Goal: Find specific page/section: Find specific page/section

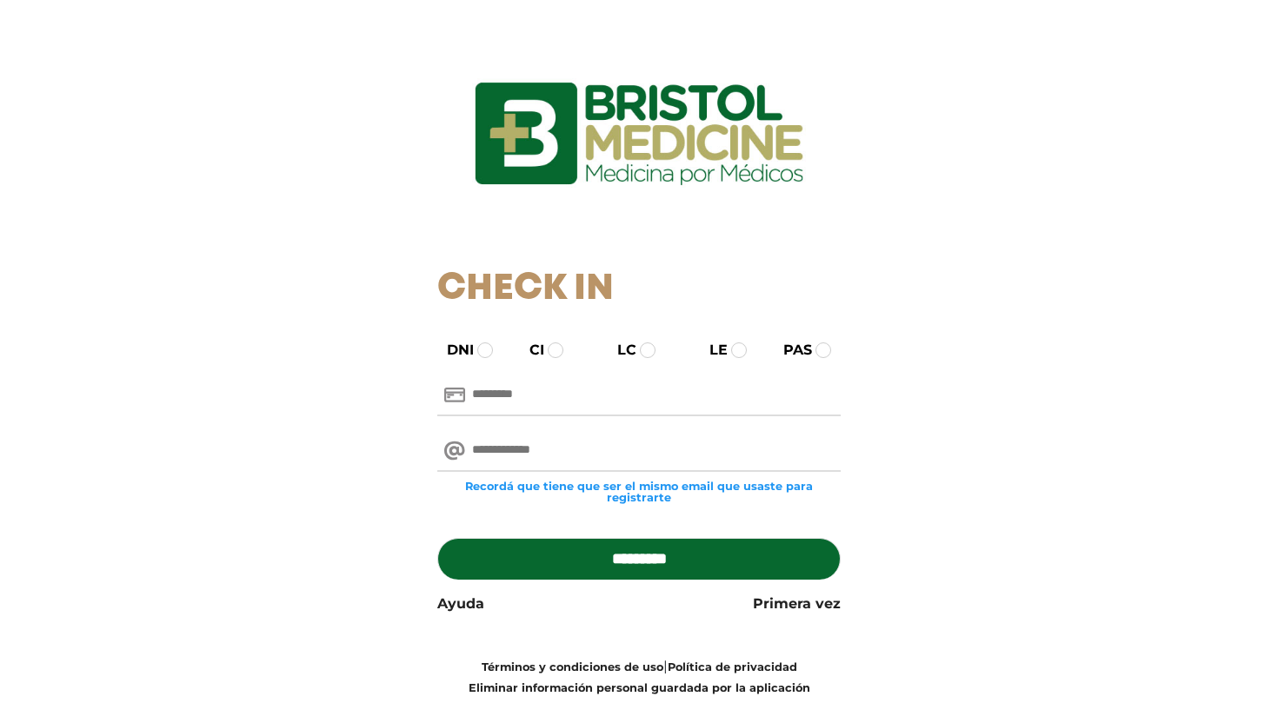
click at [528, 391] on input "text" at bounding box center [639, 396] width 404 height 42
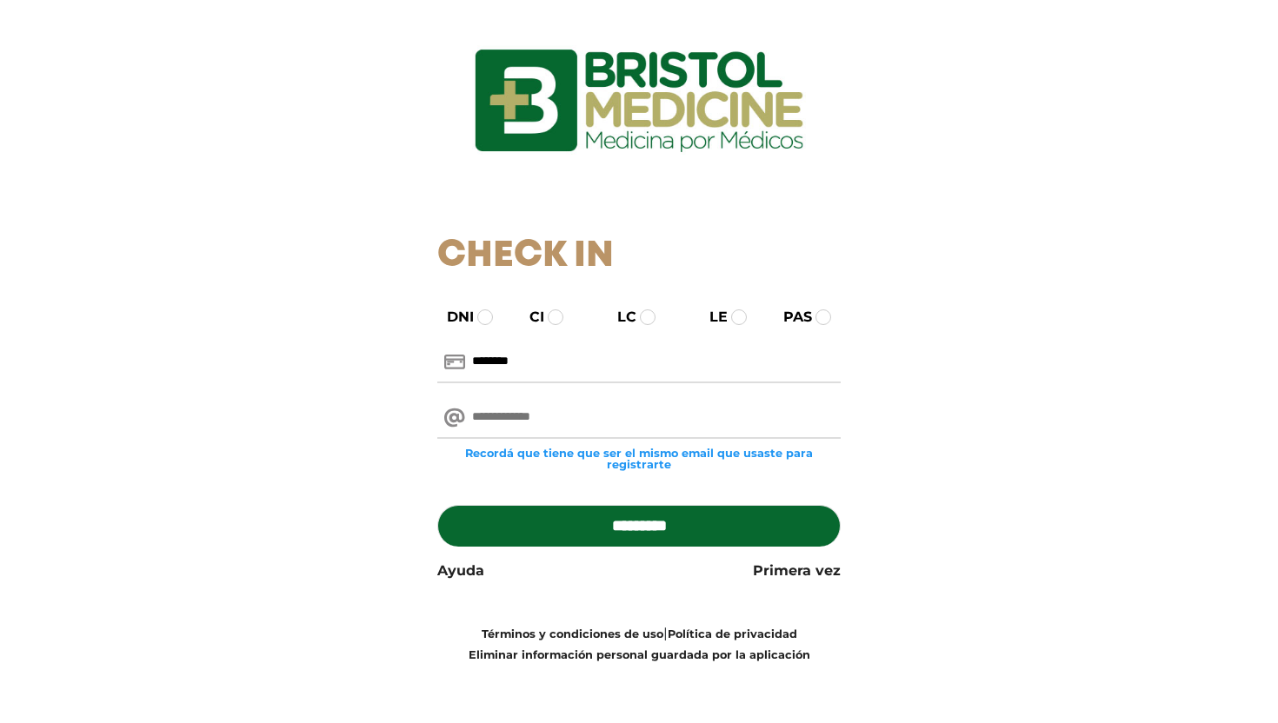
type input "********"
click at [694, 418] on input "email" at bounding box center [639, 418] width 404 height 42
type input "**********"
click at [613, 514] on input "*********" at bounding box center [639, 526] width 404 height 42
type input "**********"
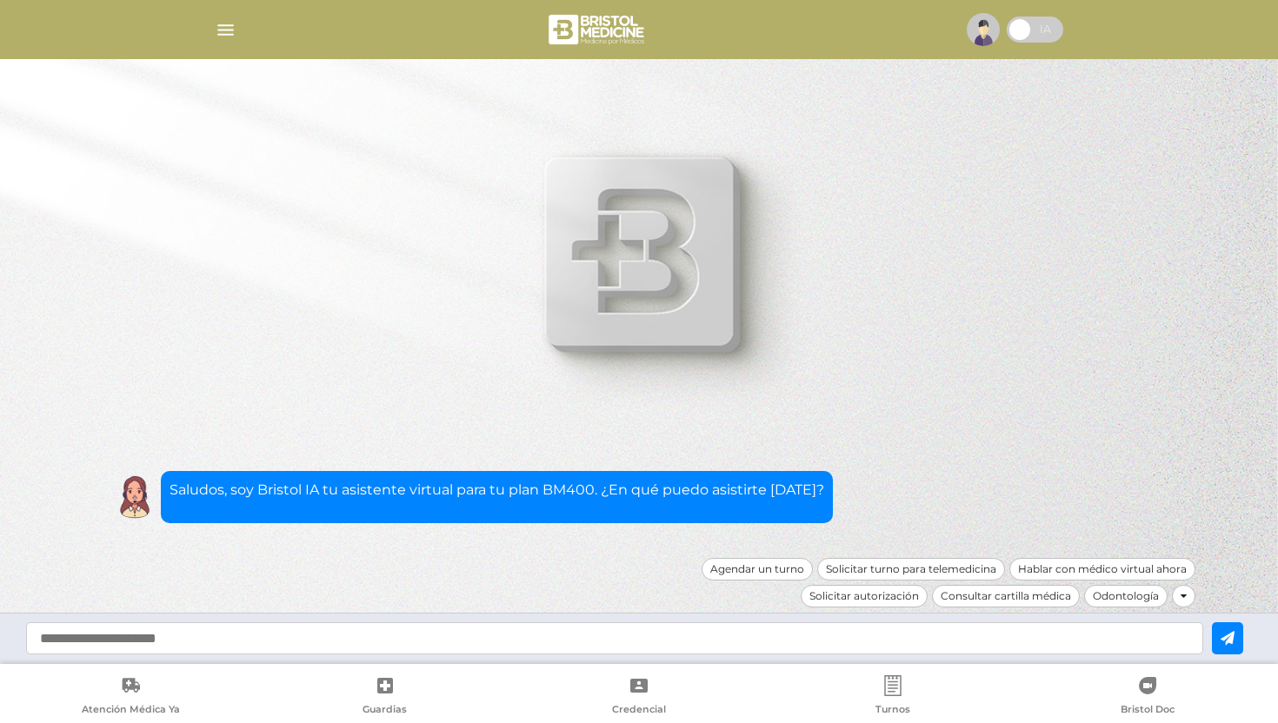
click at [1033, 30] on span at bounding box center [1020, 30] width 26 height 26
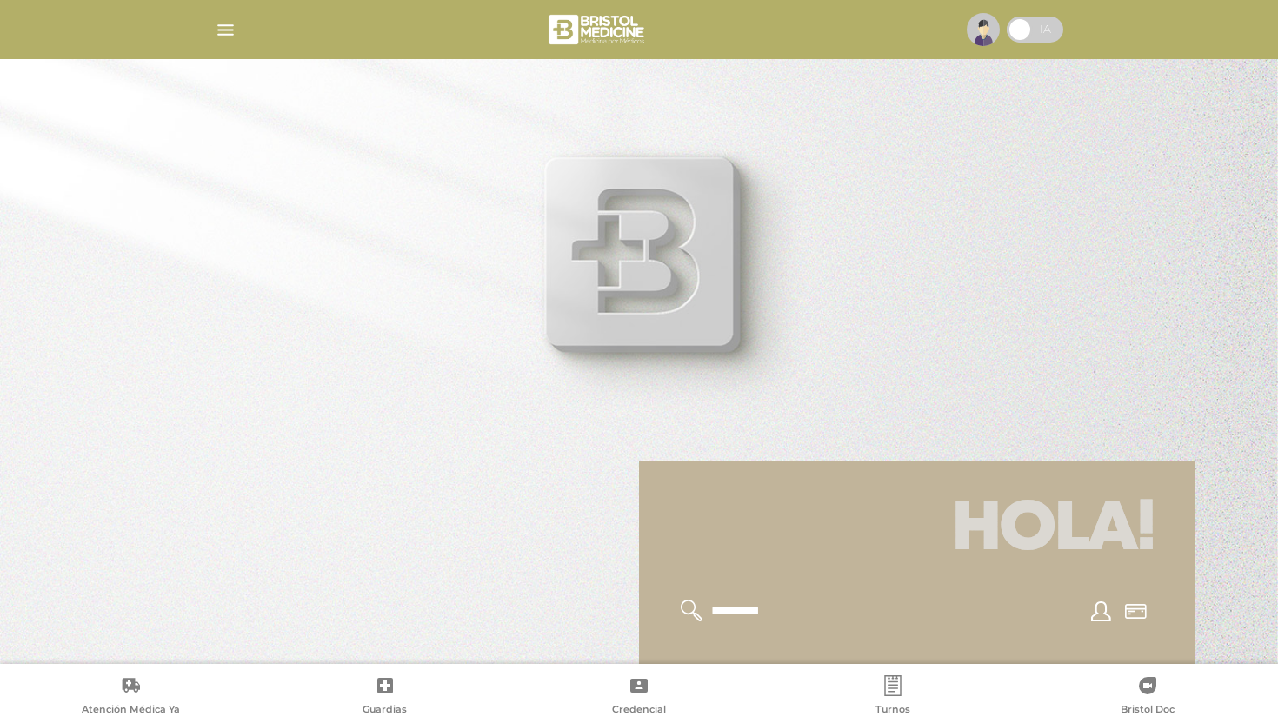
click at [203, 40] on div at bounding box center [639, 30] width 890 height 42
click at [231, 36] on img "button" at bounding box center [226, 30] width 22 height 22
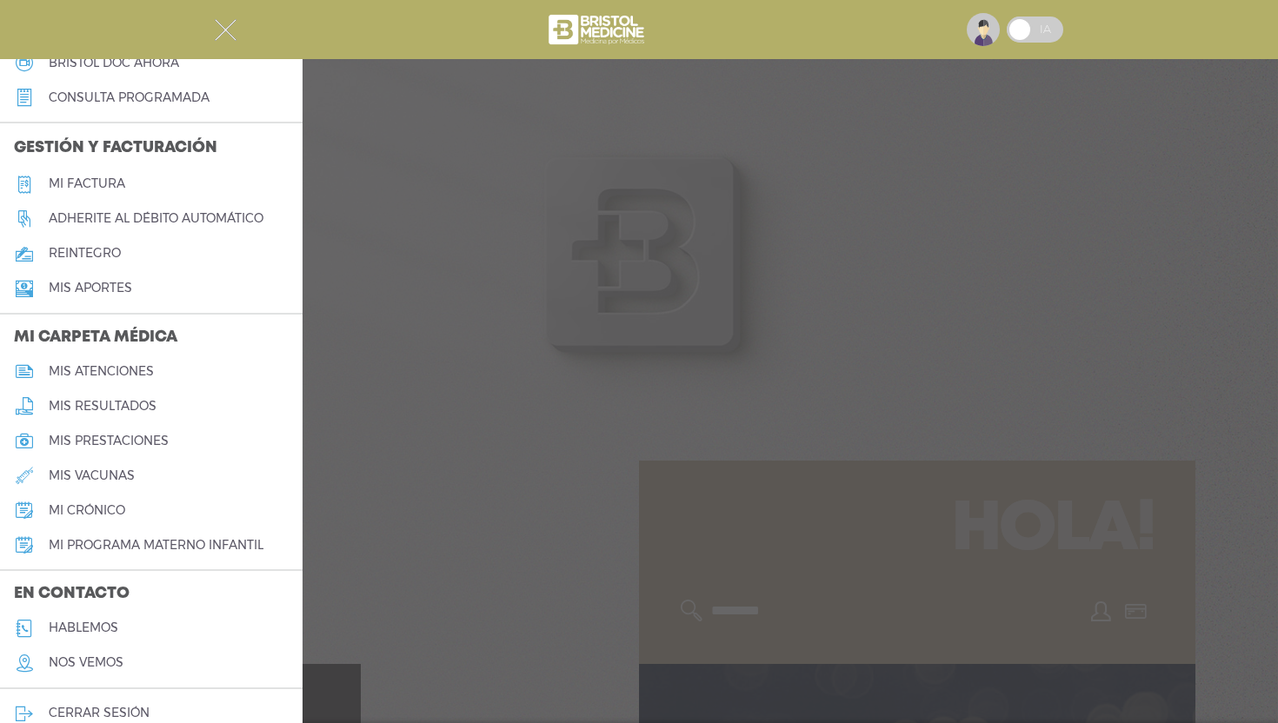
scroll to position [583, 0]
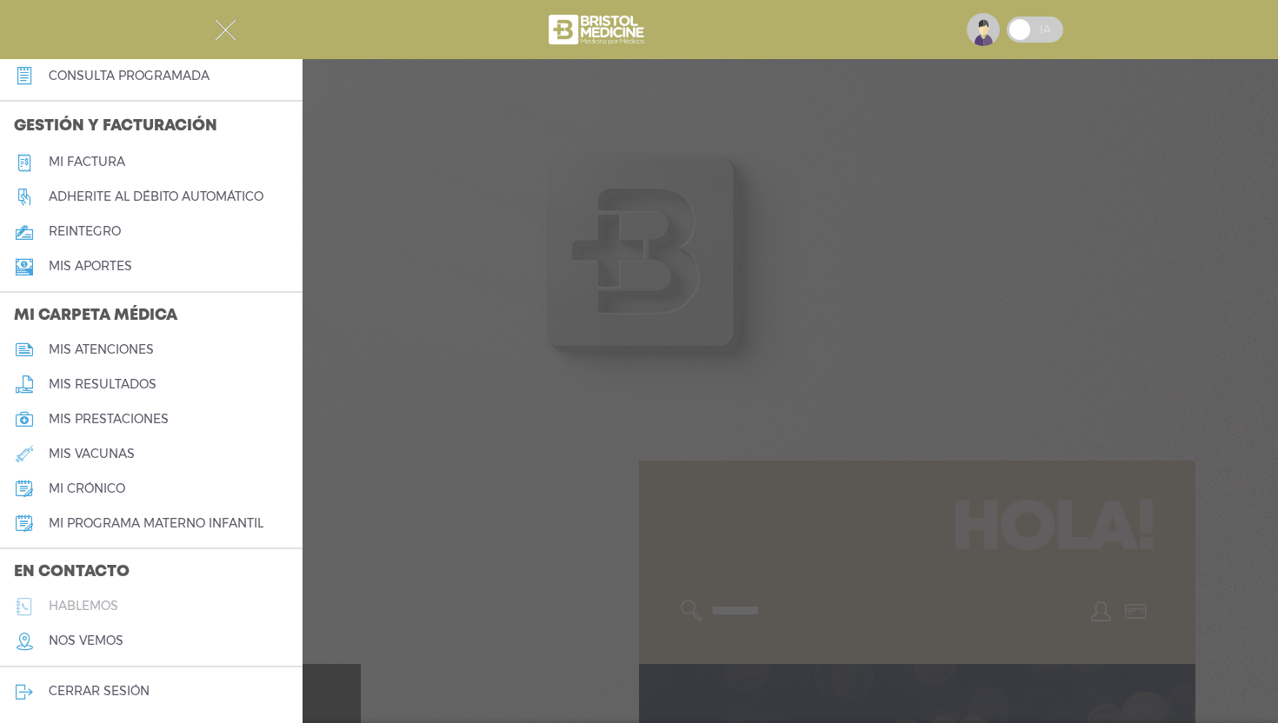
click at [145, 614] on link "hablemos" at bounding box center [151, 606] width 303 height 35
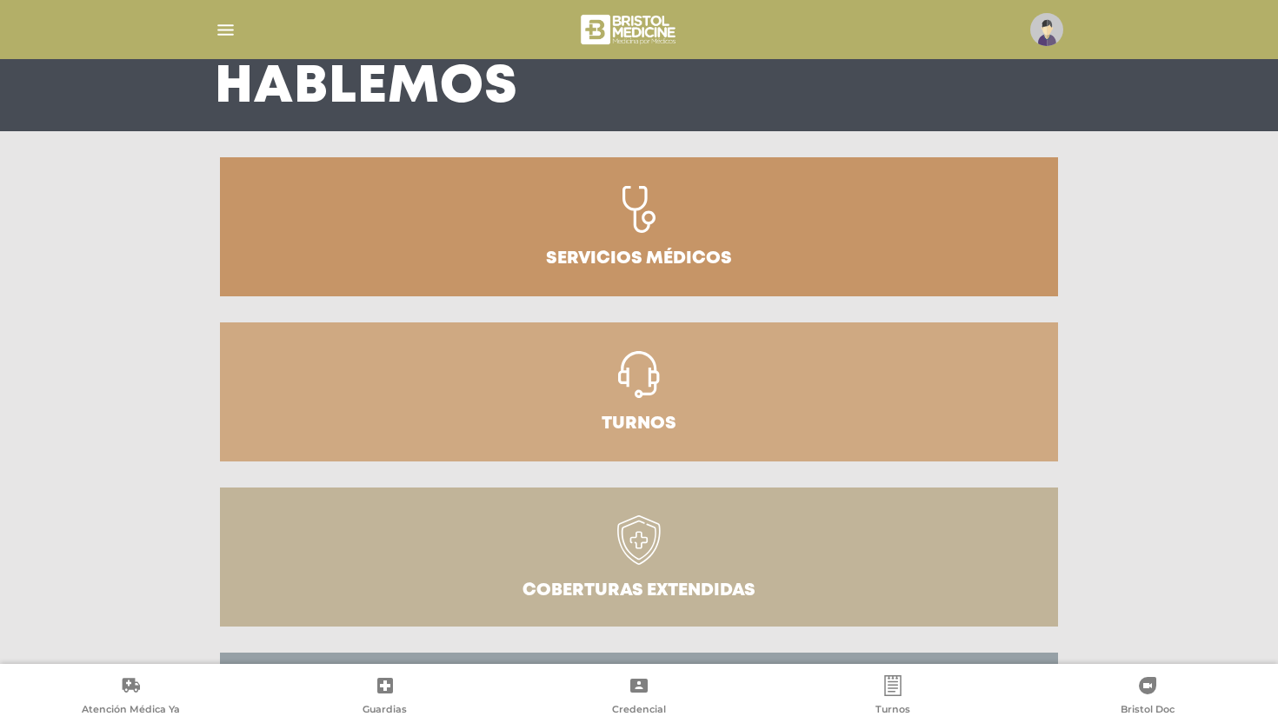
scroll to position [290, 0]
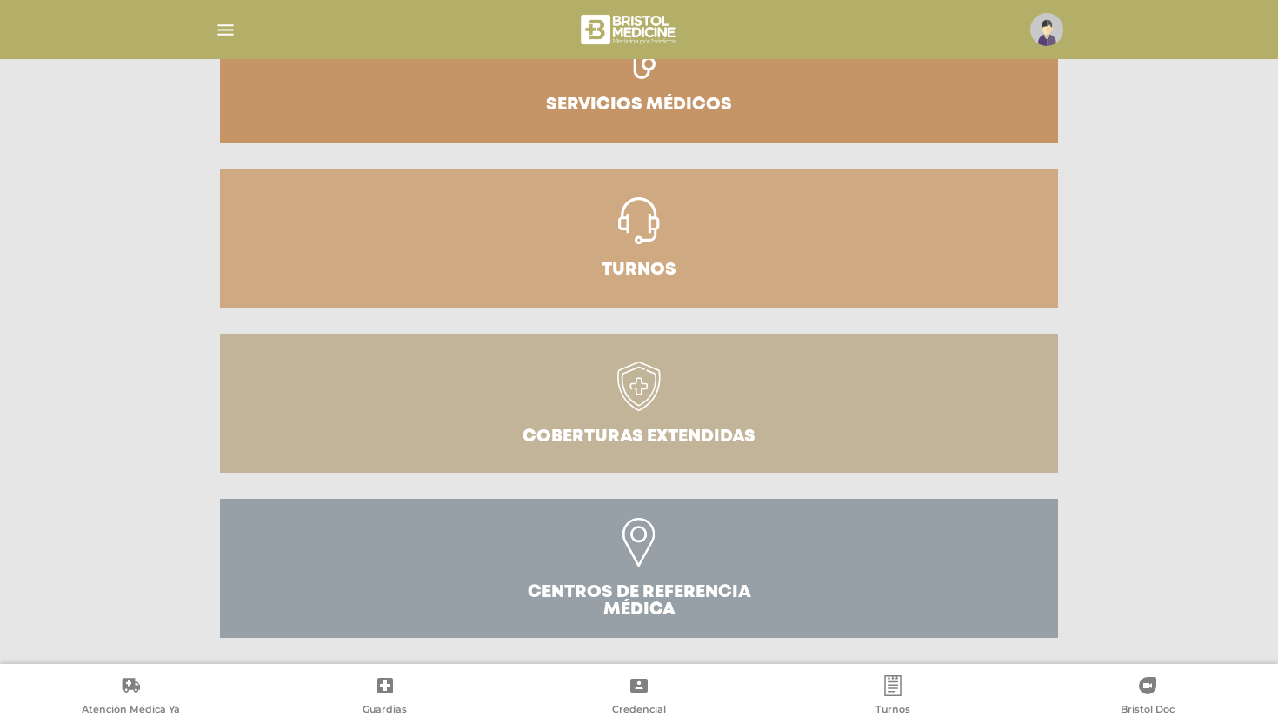
click at [267, 32] on div at bounding box center [639, 30] width 890 height 42
click at [223, 34] on img "button" at bounding box center [226, 30] width 22 height 22
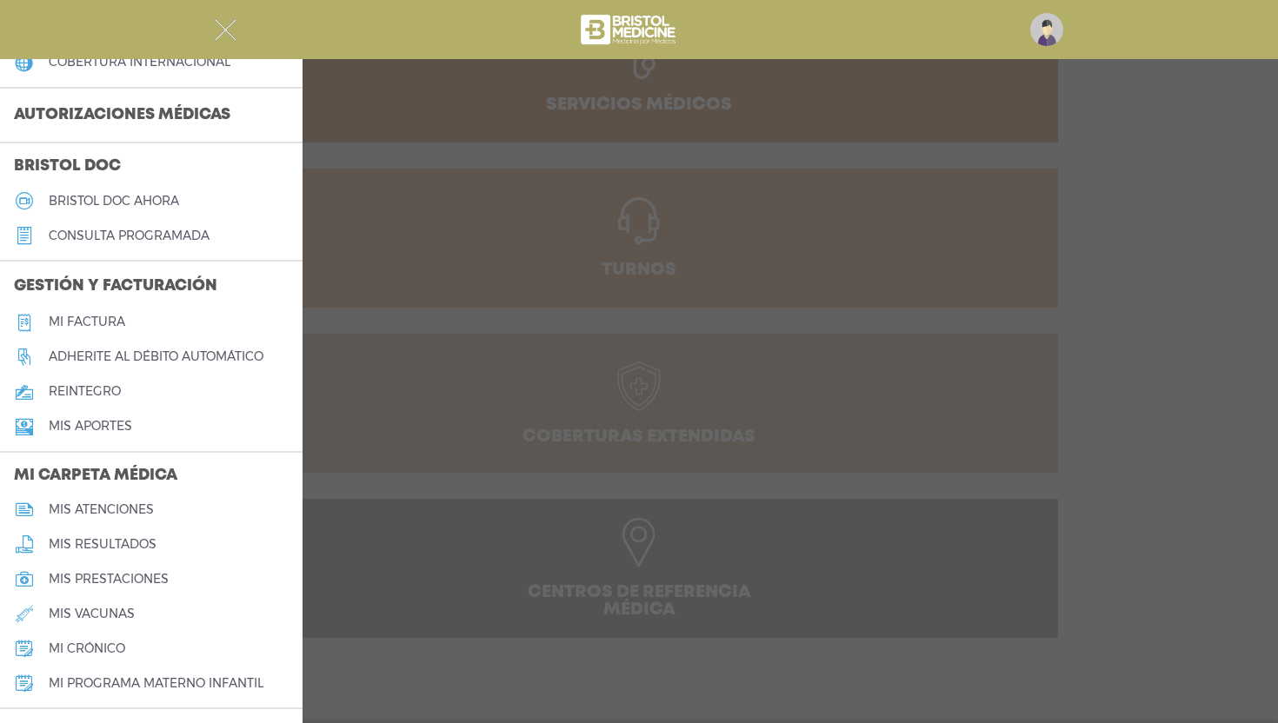
scroll to position [583, 0]
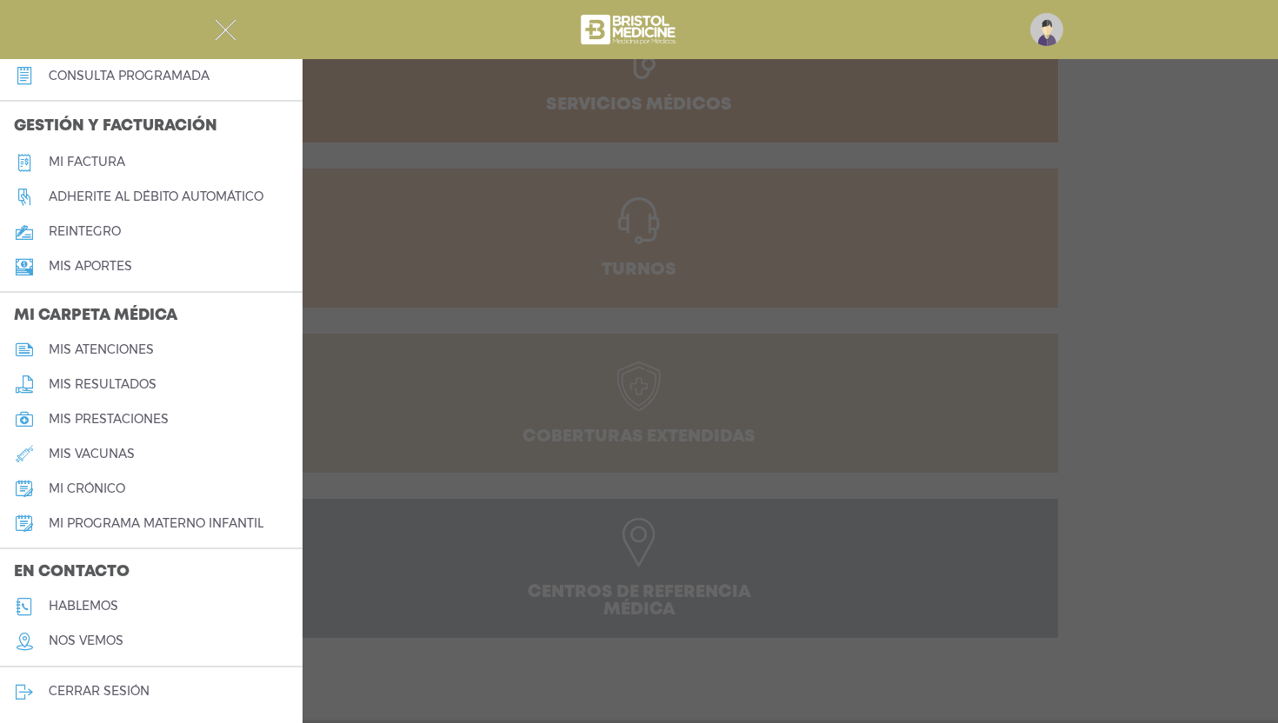
click at [403, 396] on div at bounding box center [639, 361] width 1278 height 723
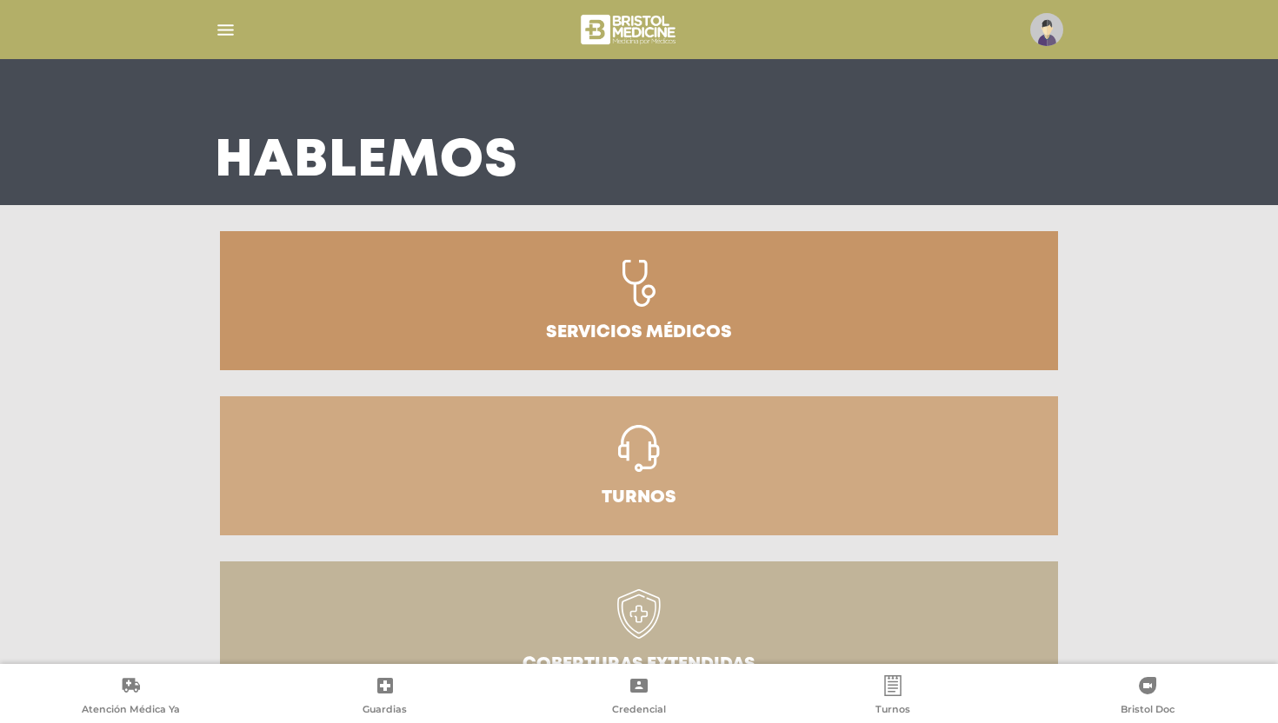
scroll to position [0, 0]
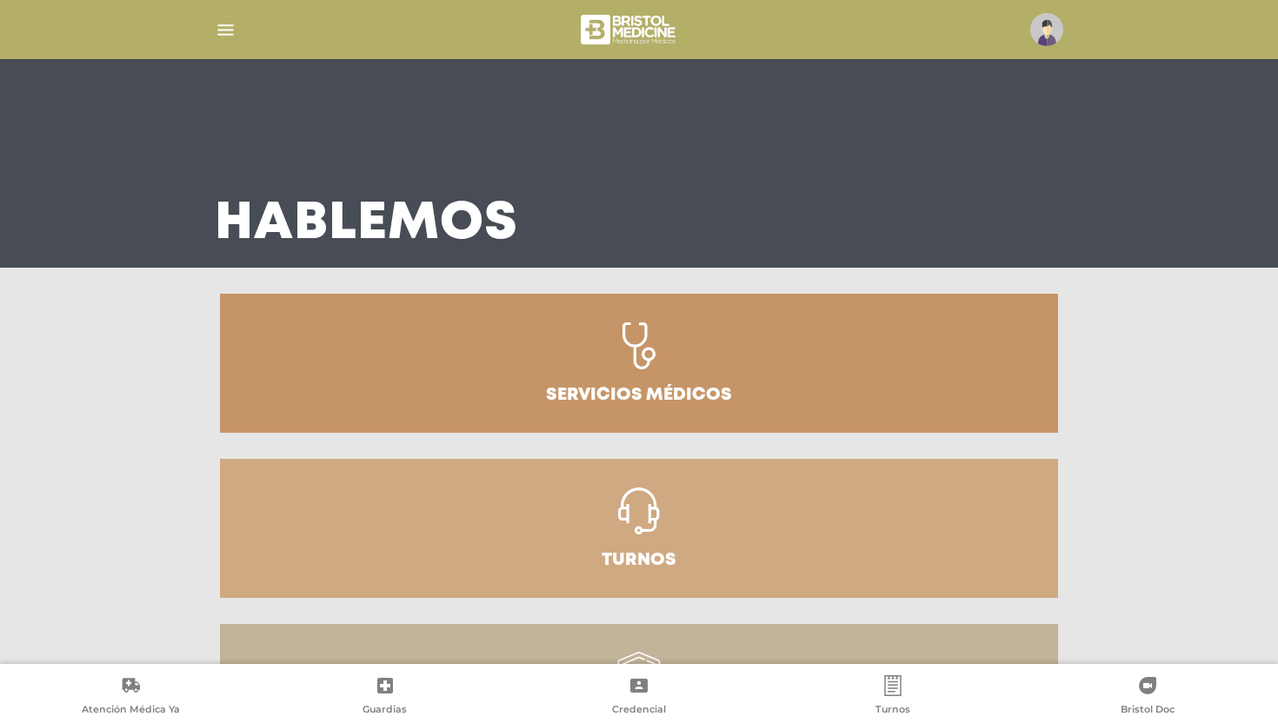
click at [427, 350] on link "Servicios médicos" at bounding box center [639, 363] width 838 height 139
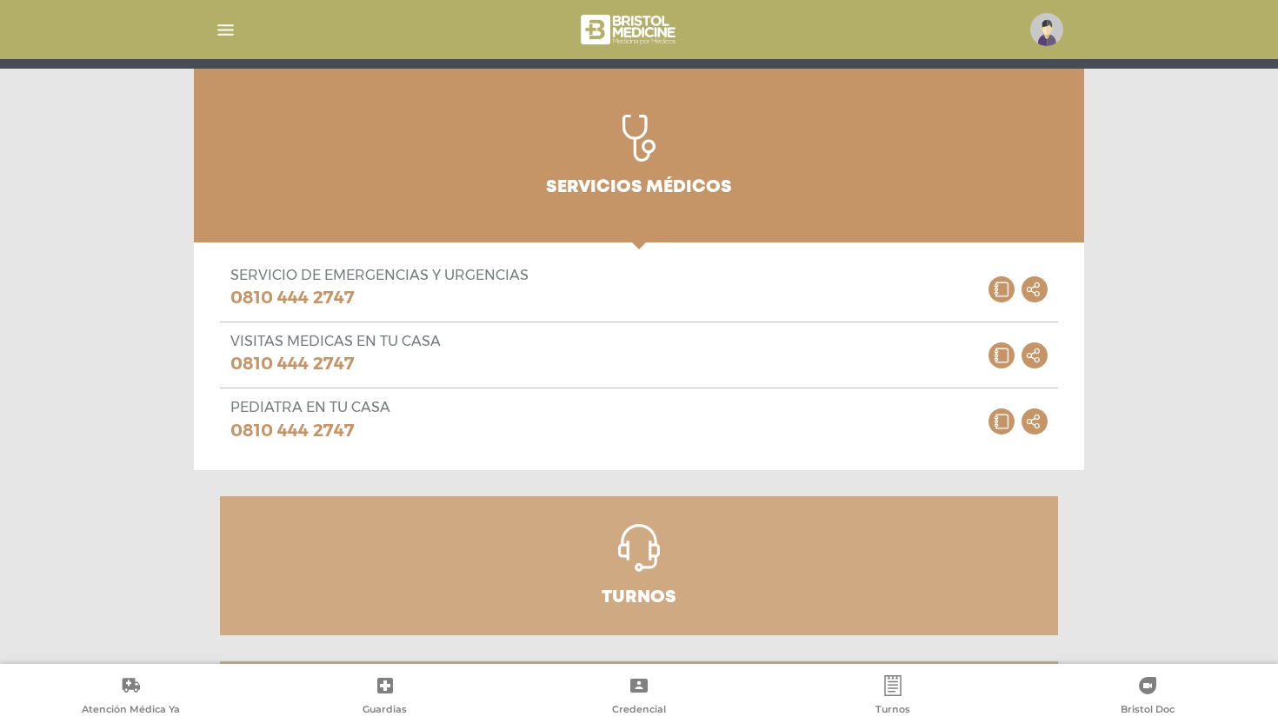
scroll to position [201, 0]
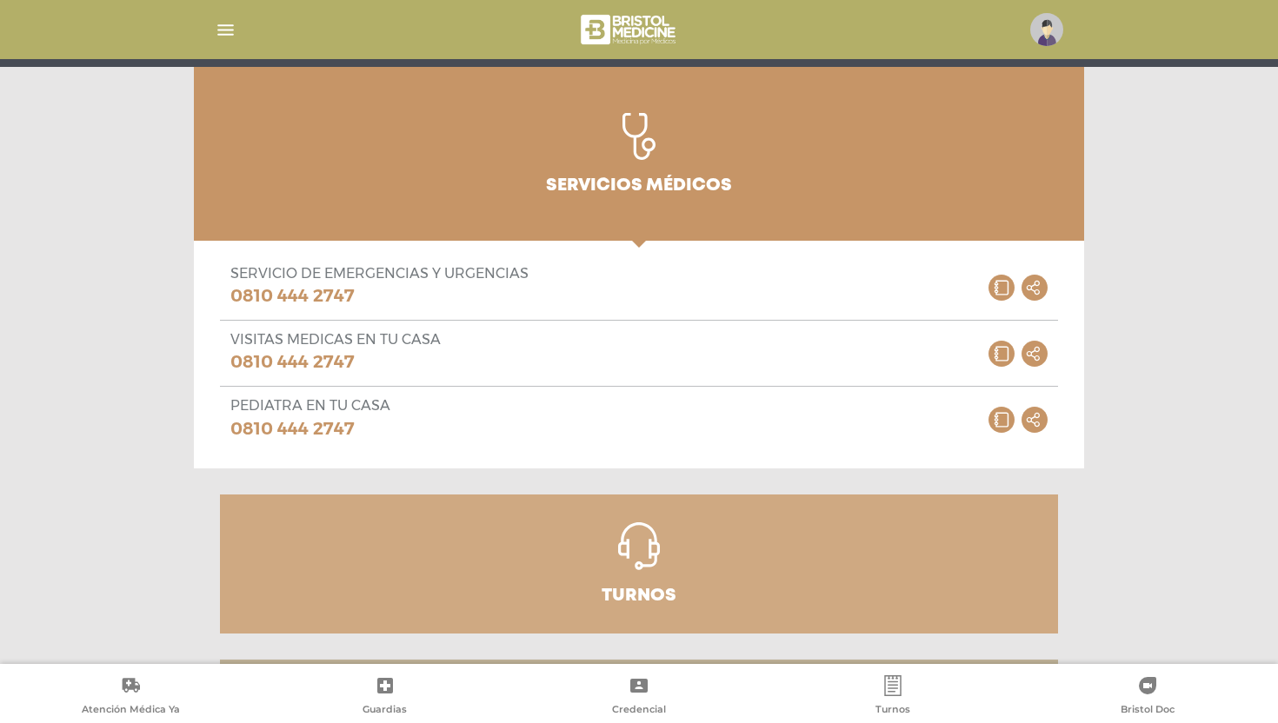
click at [227, 19] on img "button" at bounding box center [226, 30] width 22 height 22
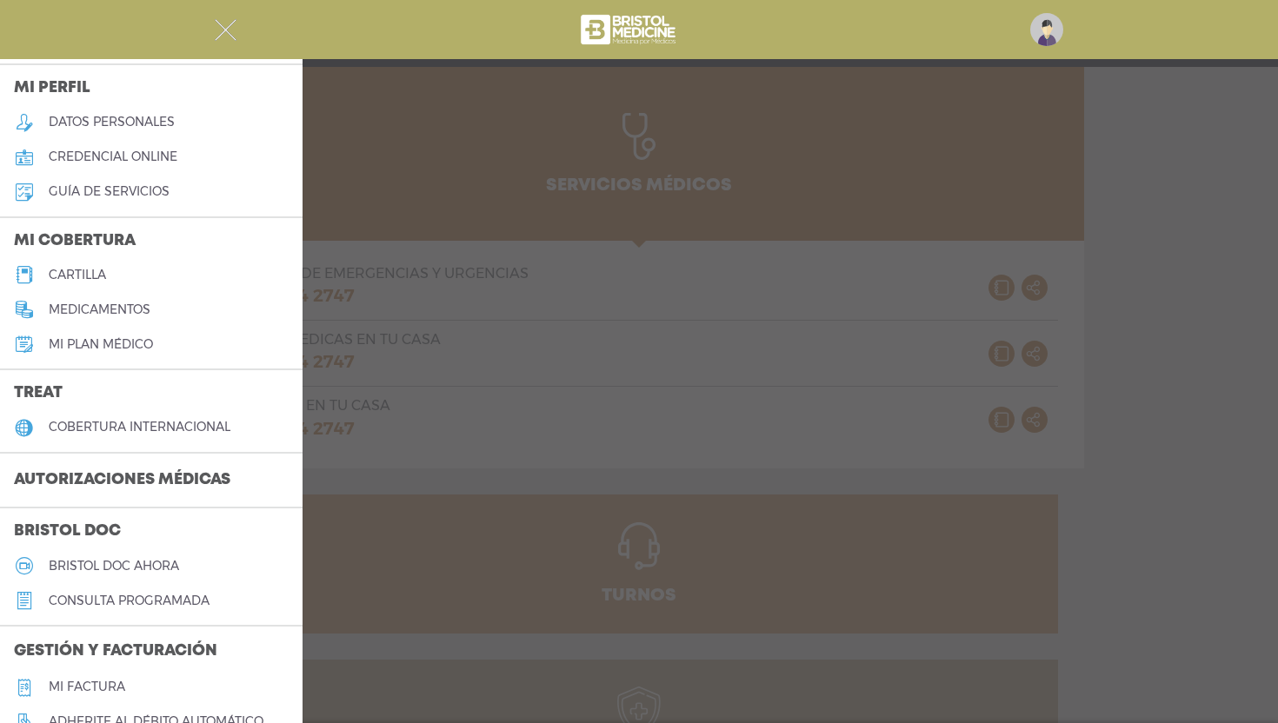
scroll to position [0, 0]
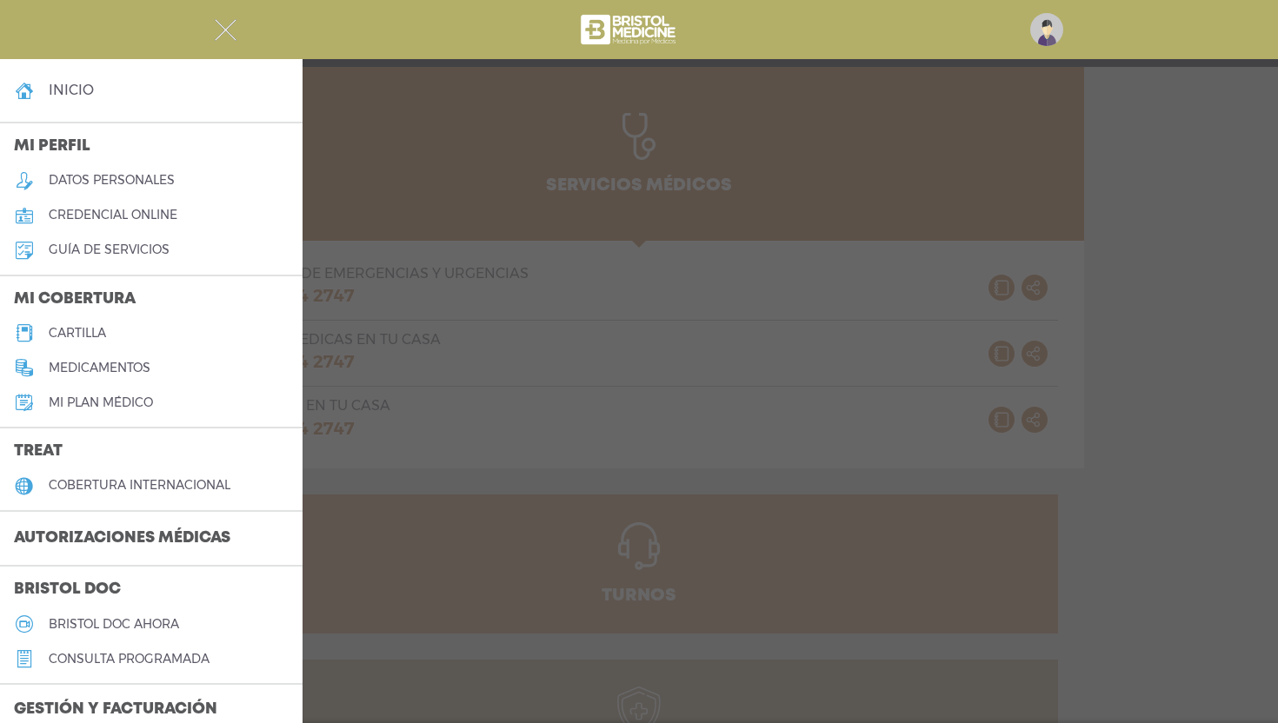
click at [163, 265] on link "guía de servicios" at bounding box center [151, 250] width 303 height 35
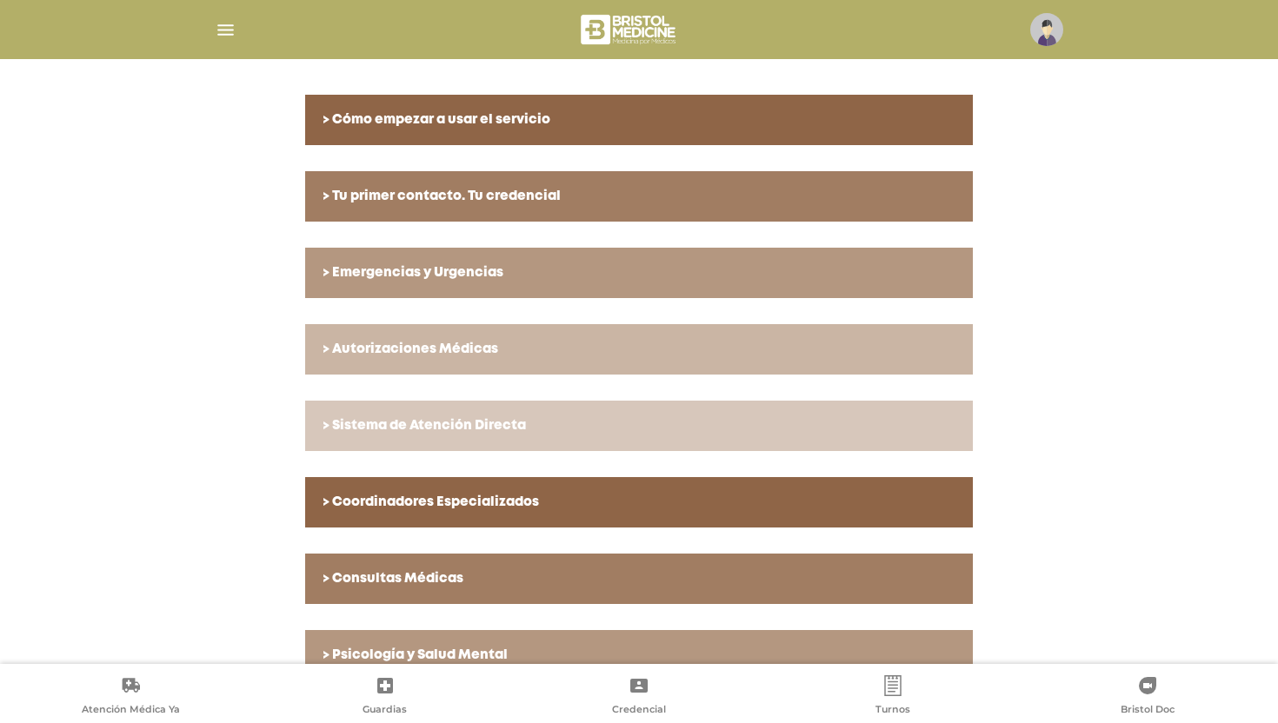
scroll to position [476, 0]
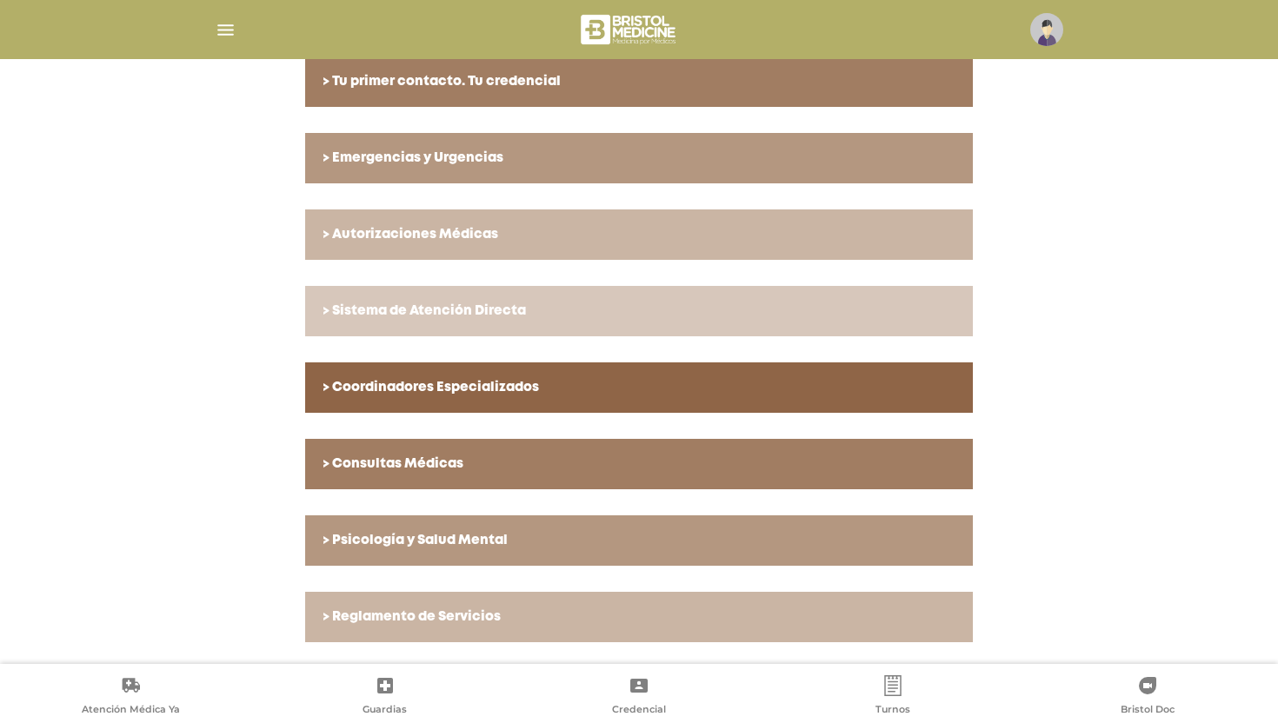
click at [1048, 45] on img at bounding box center [1046, 29] width 33 height 33
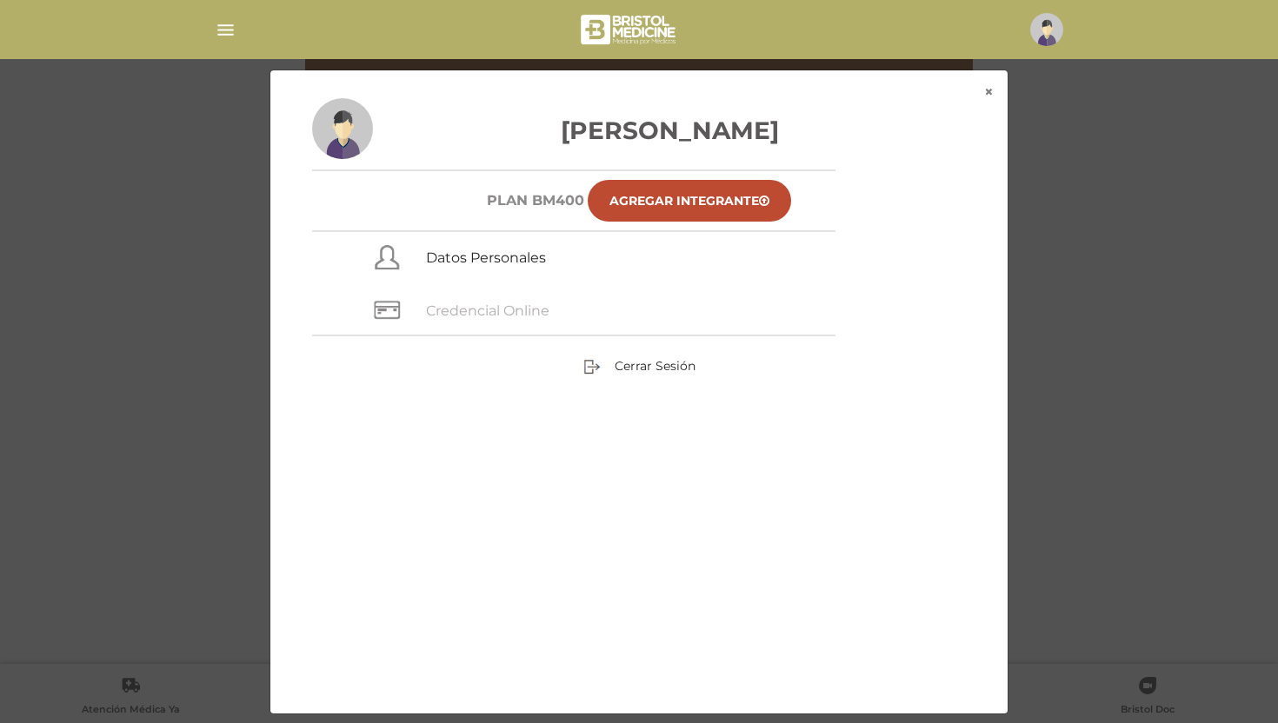
click at [497, 313] on link "Credencial Online" at bounding box center [487, 311] width 123 height 17
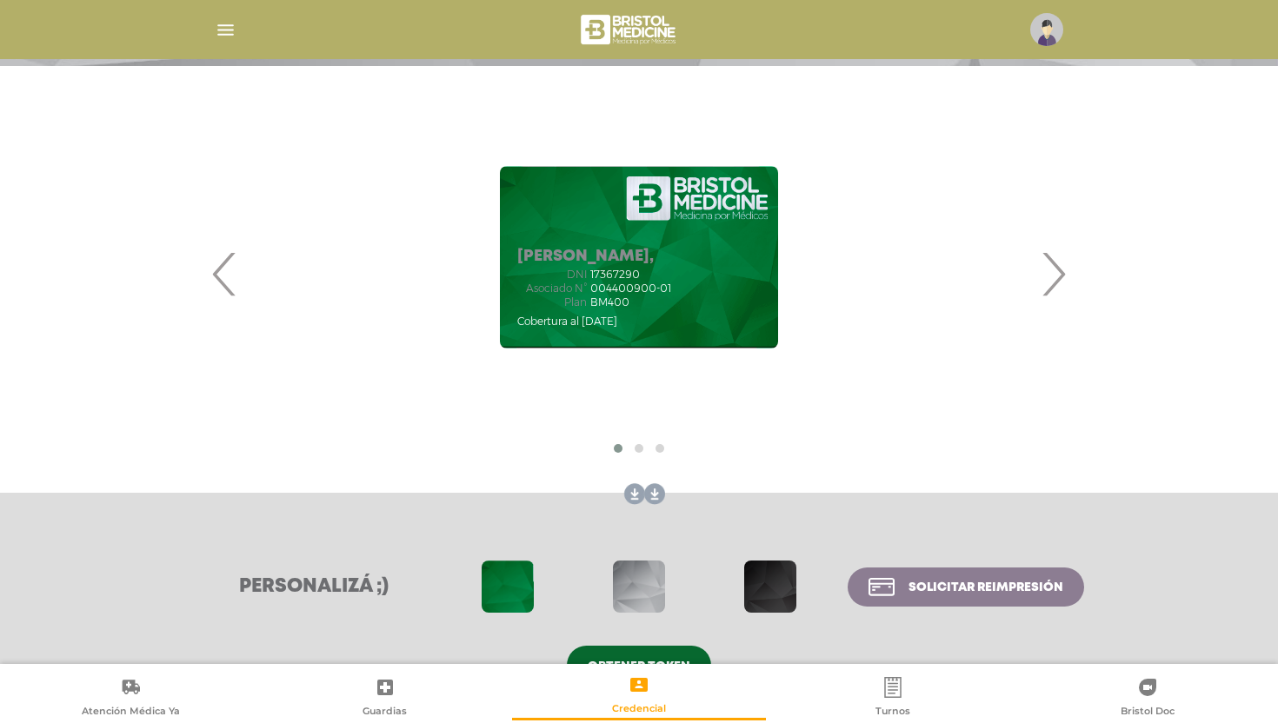
scroll to position [246, 0]
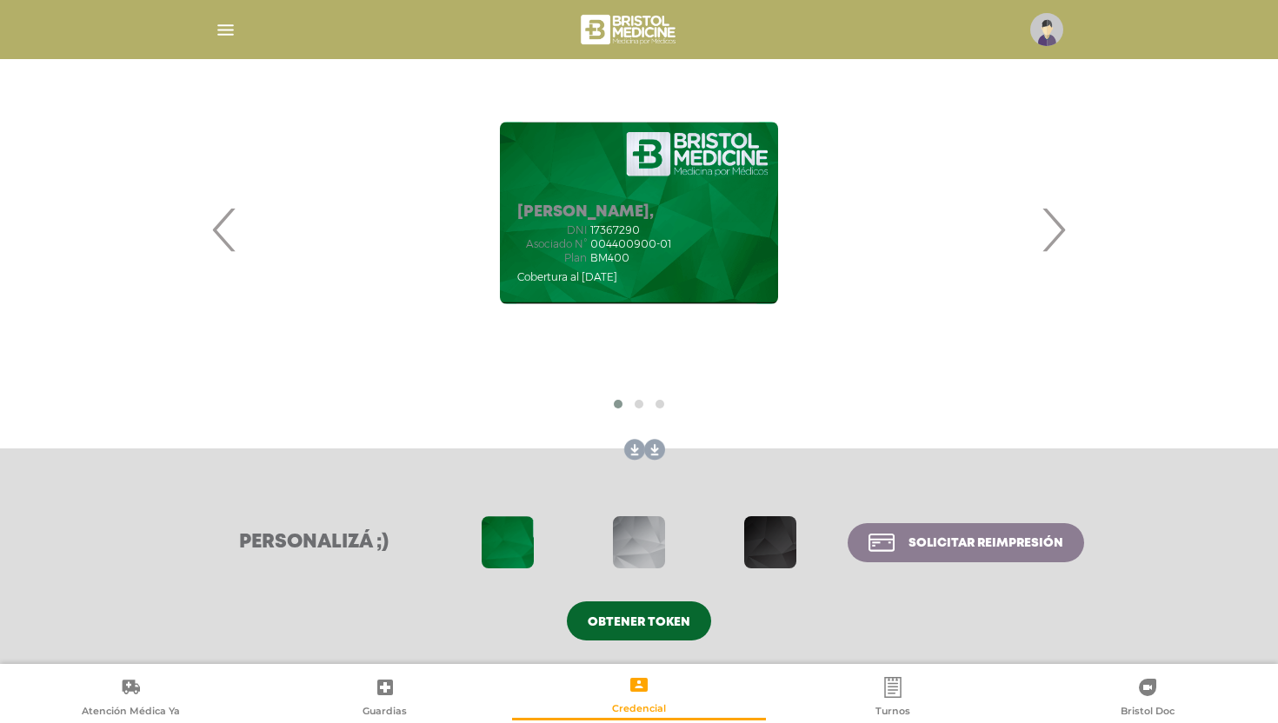
click at [1070, 219] on div "SANTI MARIA EUGENIA, DNI 17367290 Asociado N° 004400900-01 Plan" at bounding box center [639, 229] width 890 height 380
click at [1052, 217] on span "›" at bounding box center [1053, 230] width 34 height 94
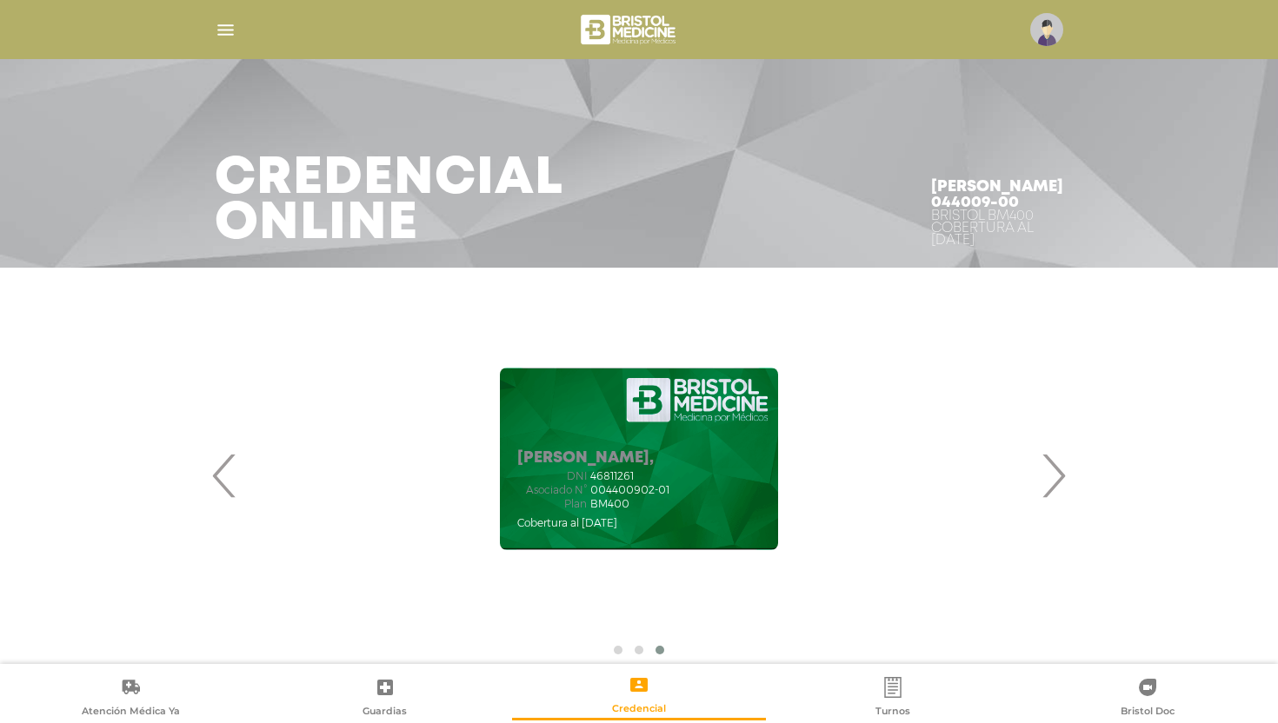
click at [259, 35] on div at bounding box center [639, 30] width 890 height 42
click at [231, 32] on img "button" at bounding box center [226, 30] width 22 height 22
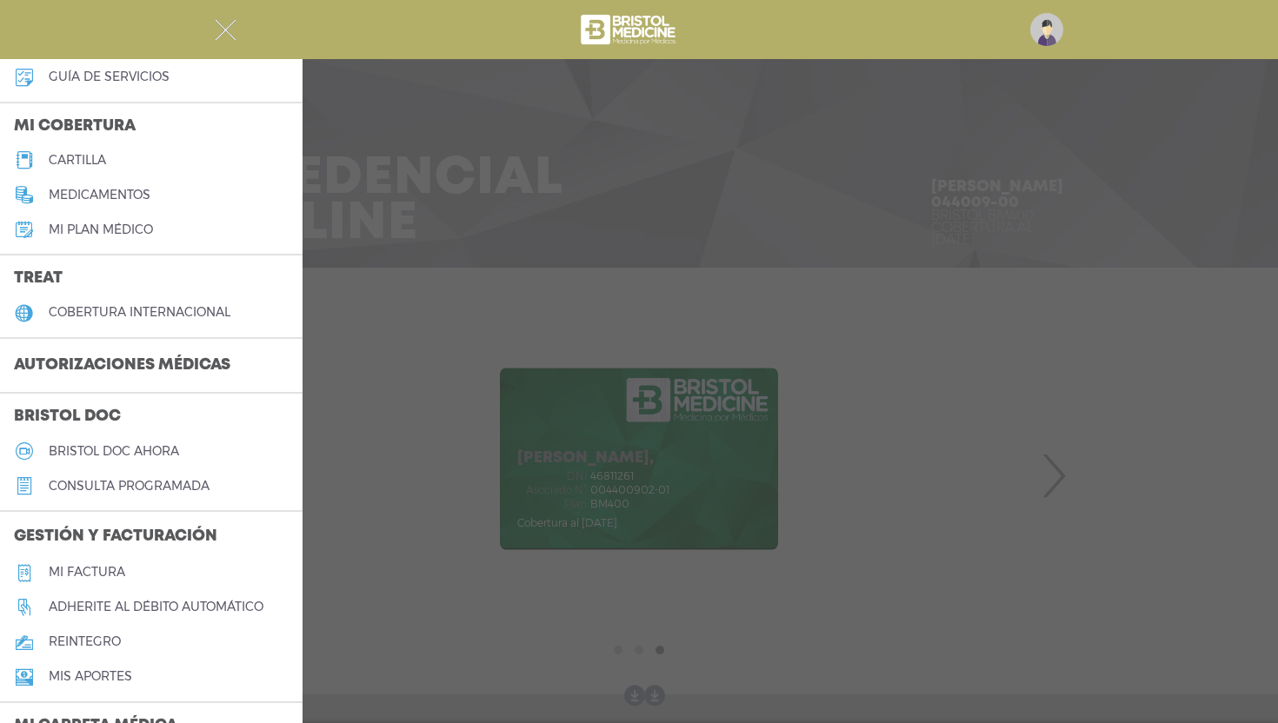
scroll to position [583, 0]
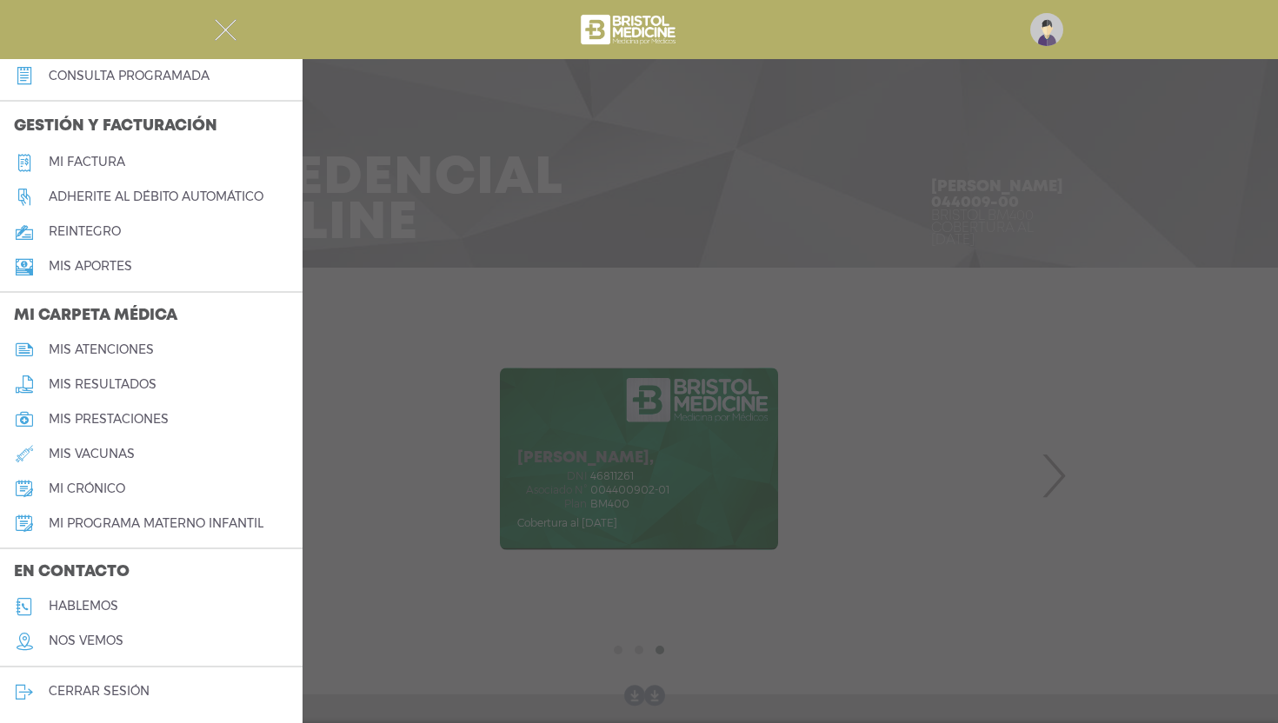
click at [159, 609] on link "hablemos" at bounding box center [151, 606] width 303 height 35
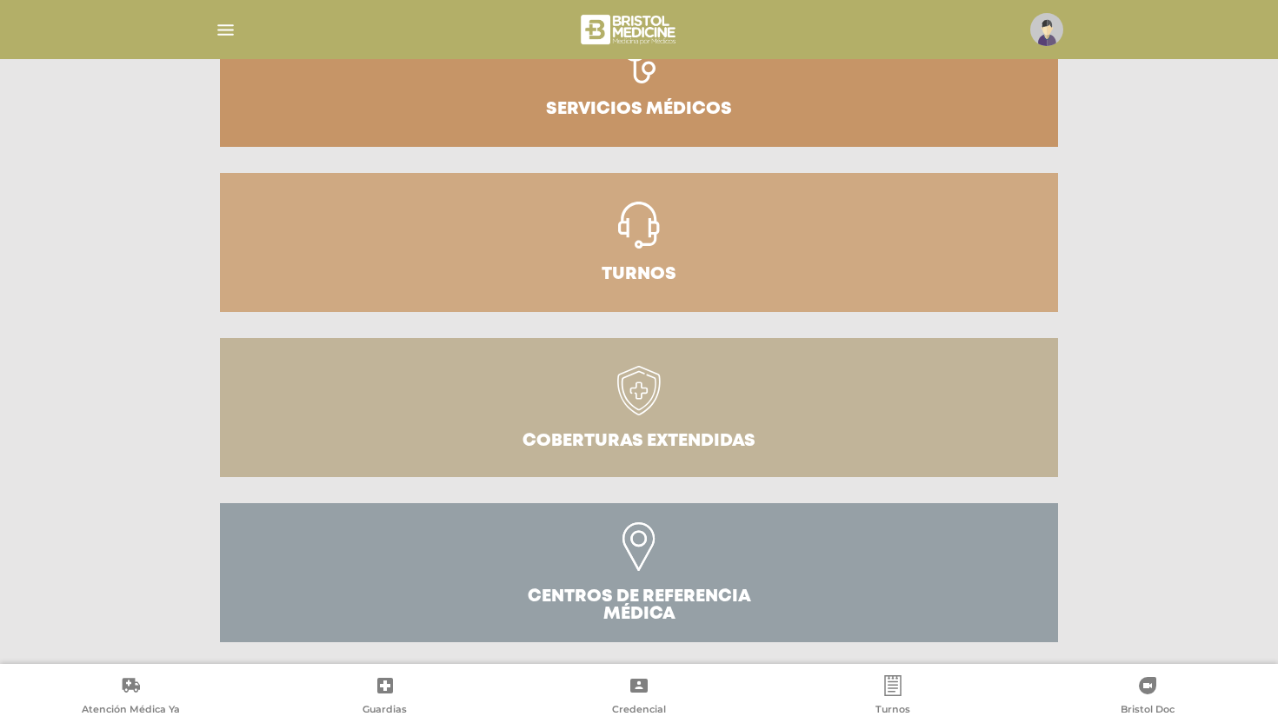
scroll to position [290, 0]
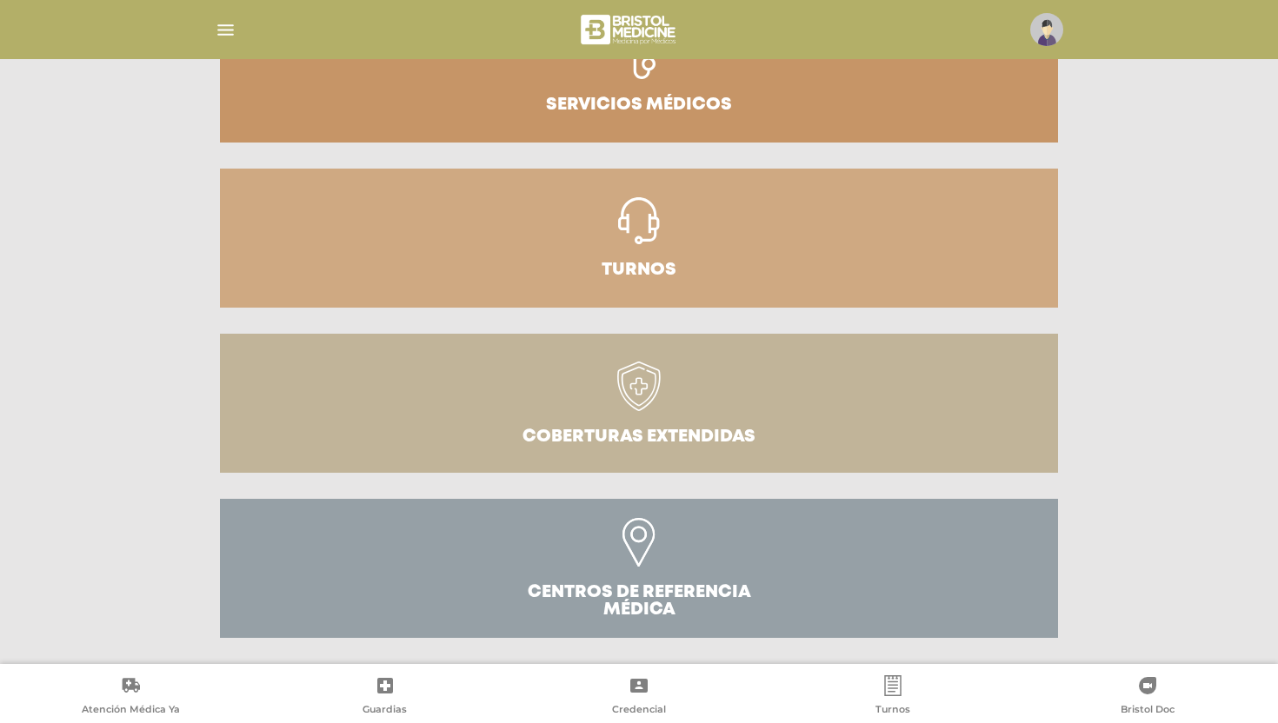
click at [644, 560] on icon at bounding box center [638, 542] width 32 height 49
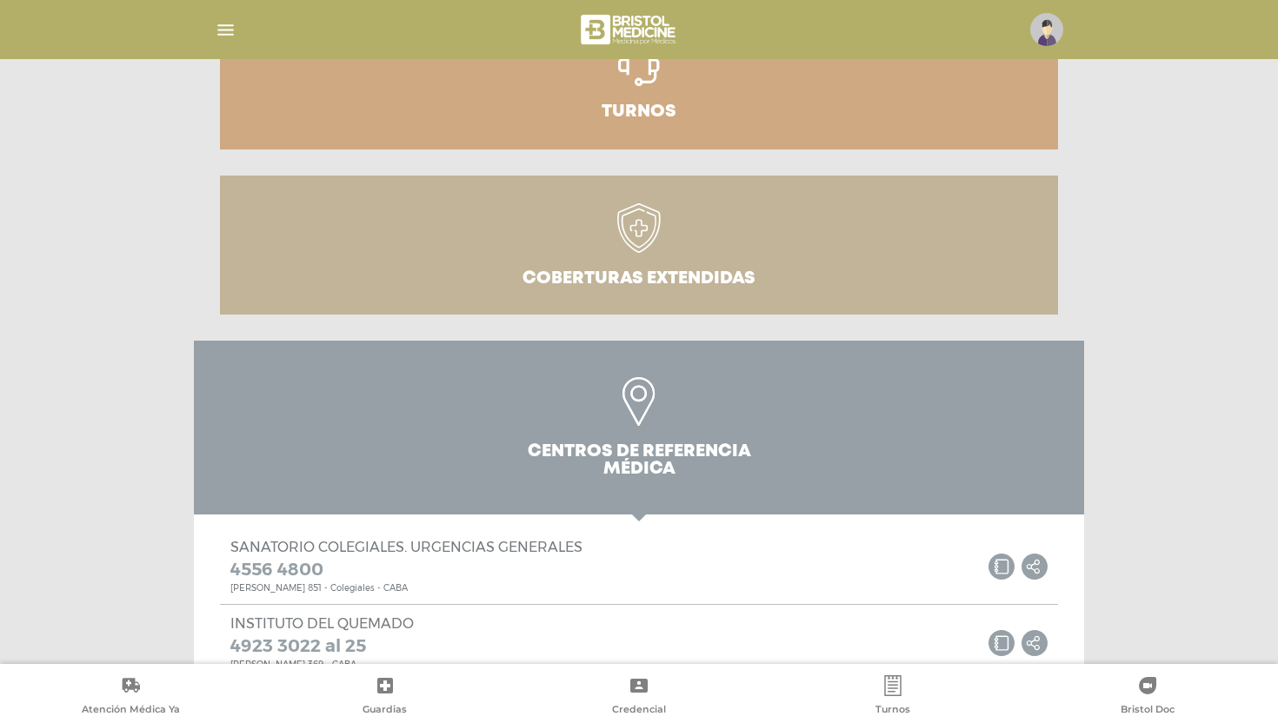
scroll to position [782, 0]
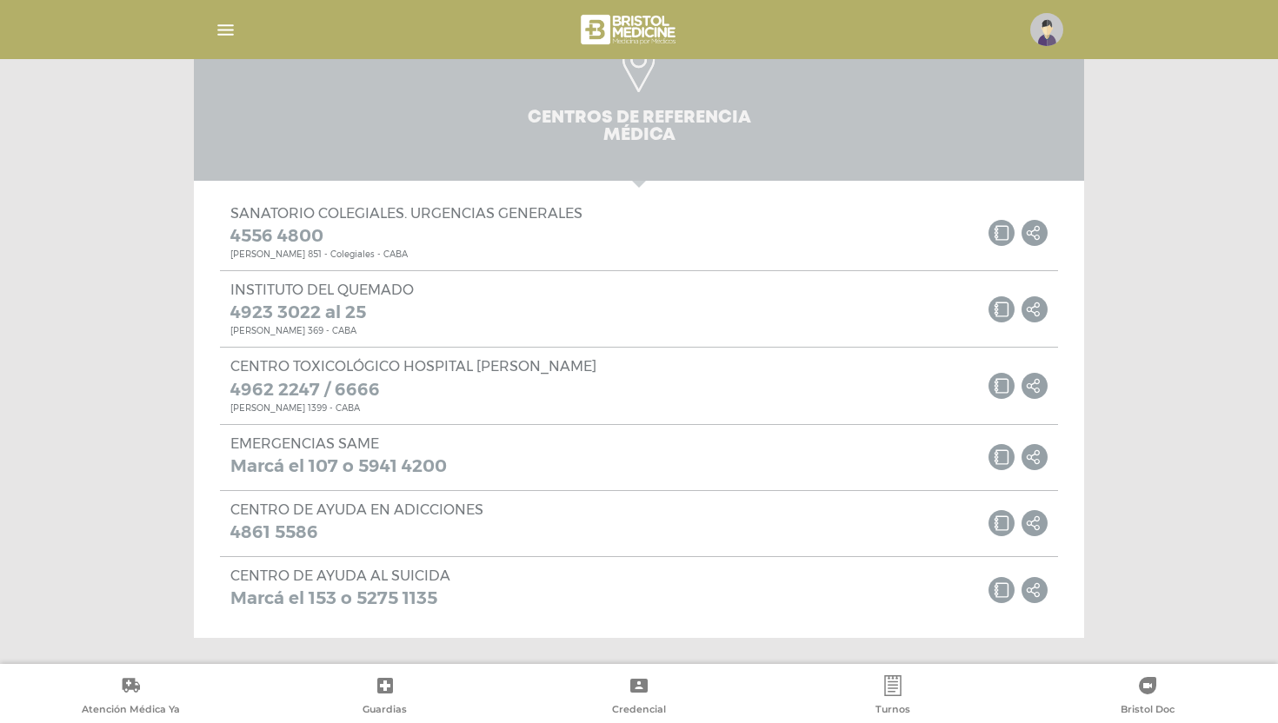
click at [807, 130] on link "Centros de Referencia Médica" at bounding box center [639, 94] width 890 height 174
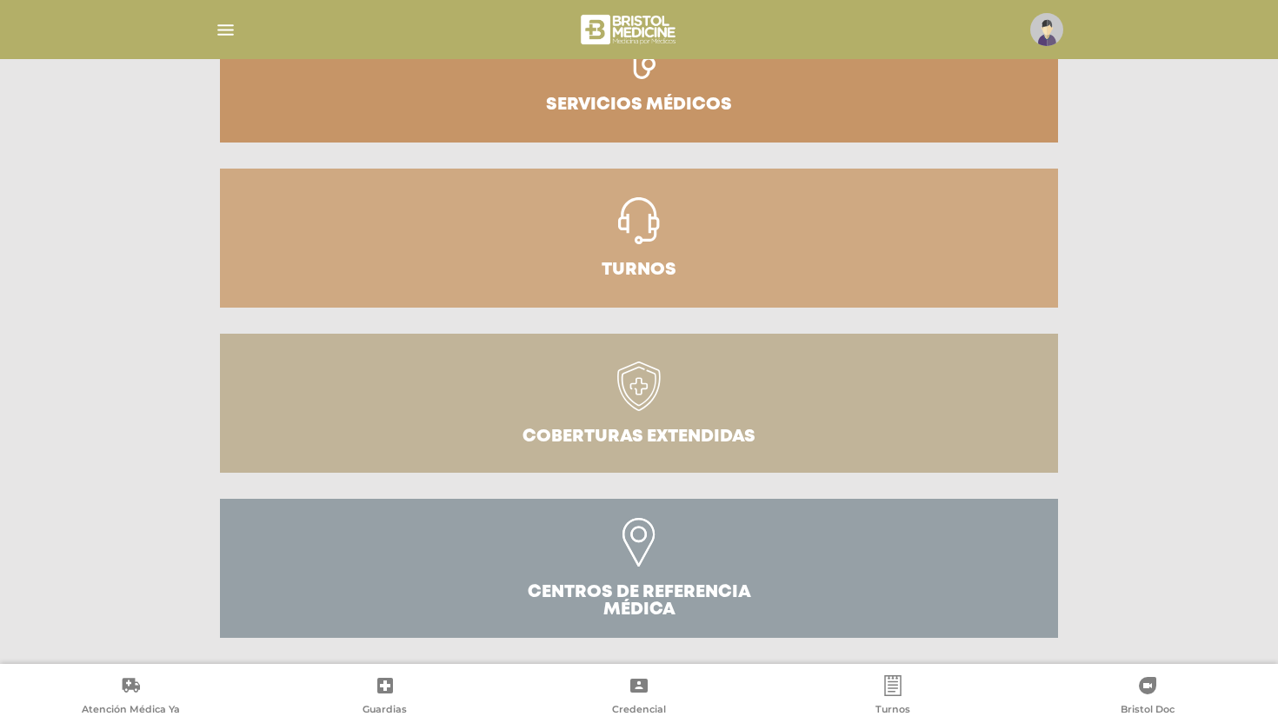
scroll to position [290, 0]
click at [777, 443] on link "Coberturas Extendidas" at bounding box center [639, 403] width 838 height 139
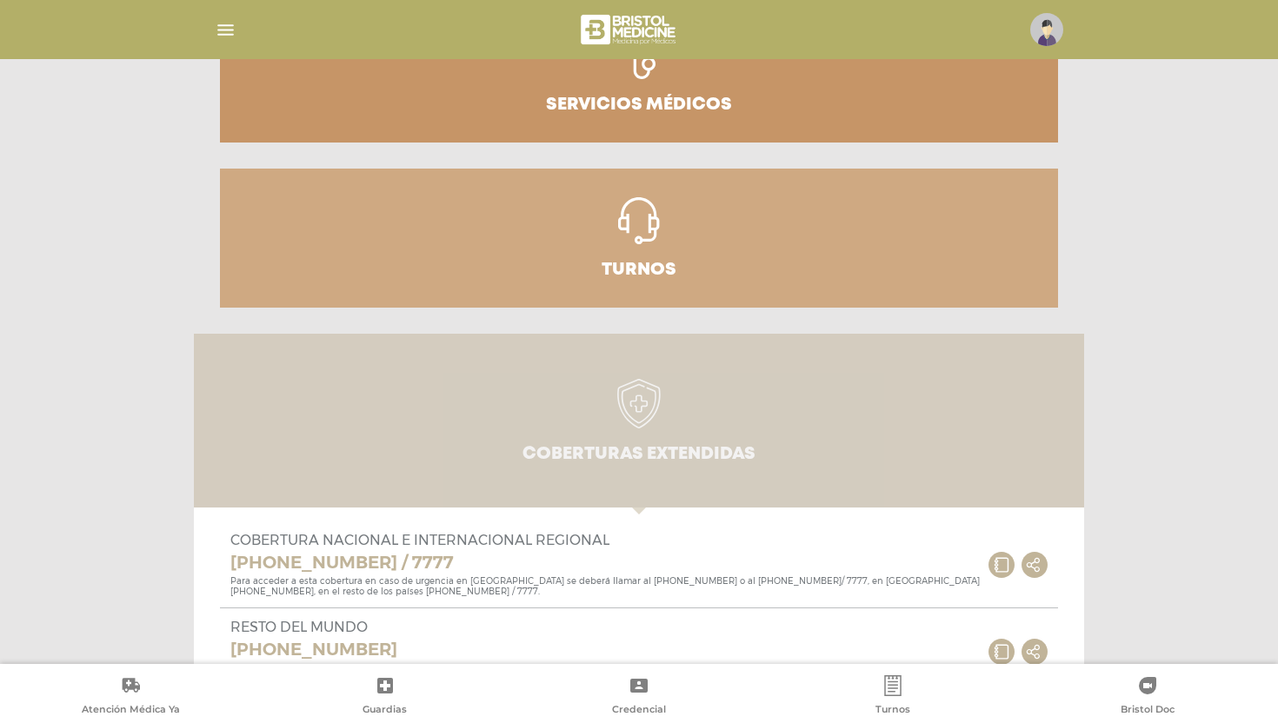
click at [771, 433] on link "Coberturas Extendidas" at bounding box center [639, 421] width 890 height 174
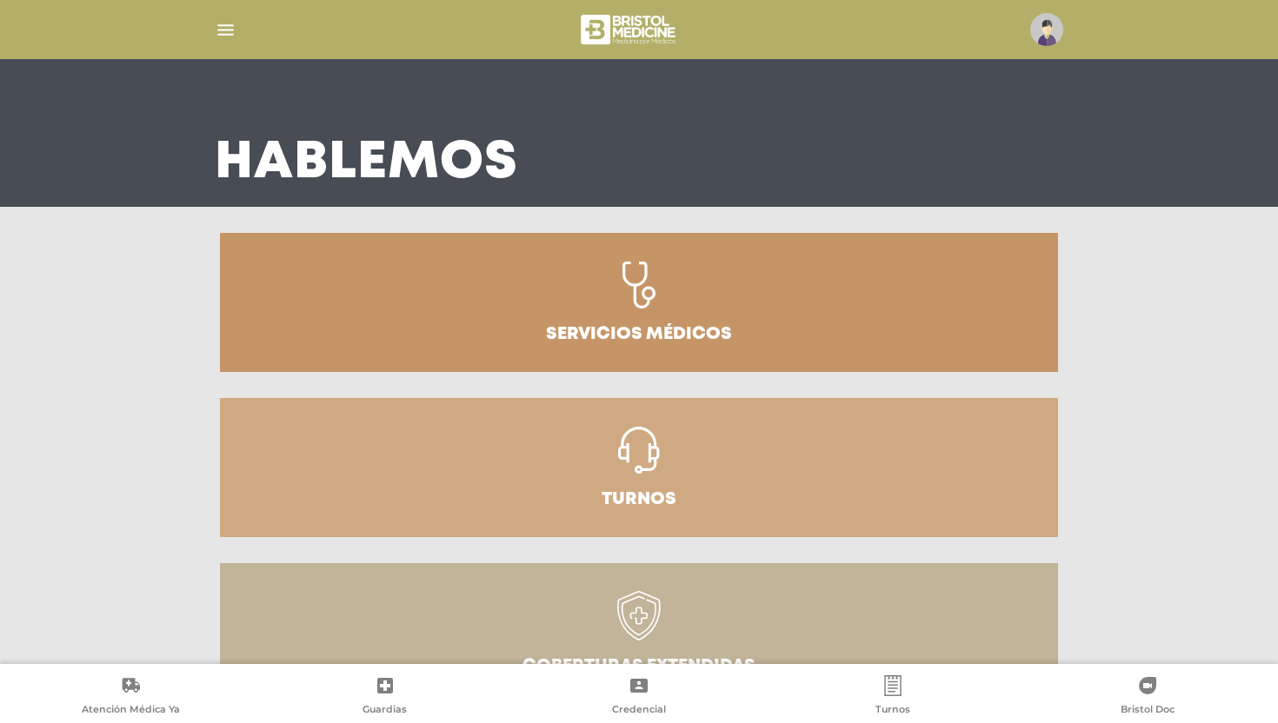
scroll to position [0, 0]
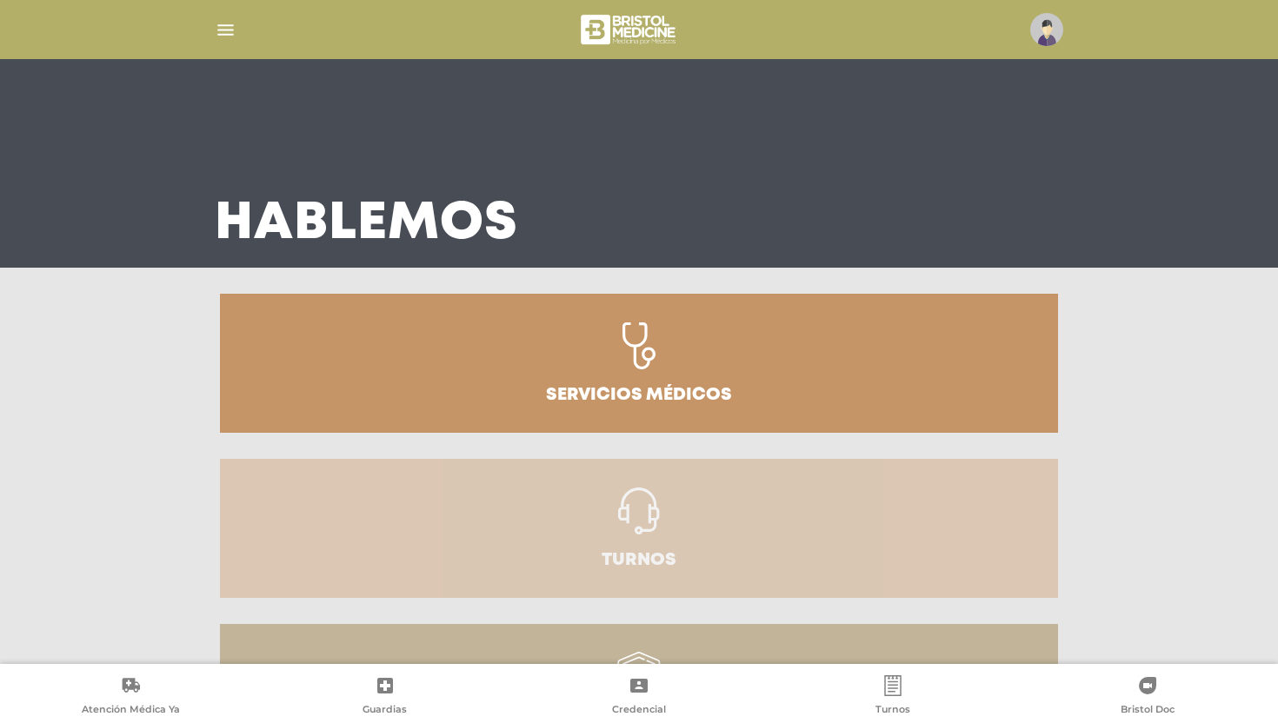
click at [769, 459] on link "Turnos" at bounding box center [639, 528] width 838 height 139
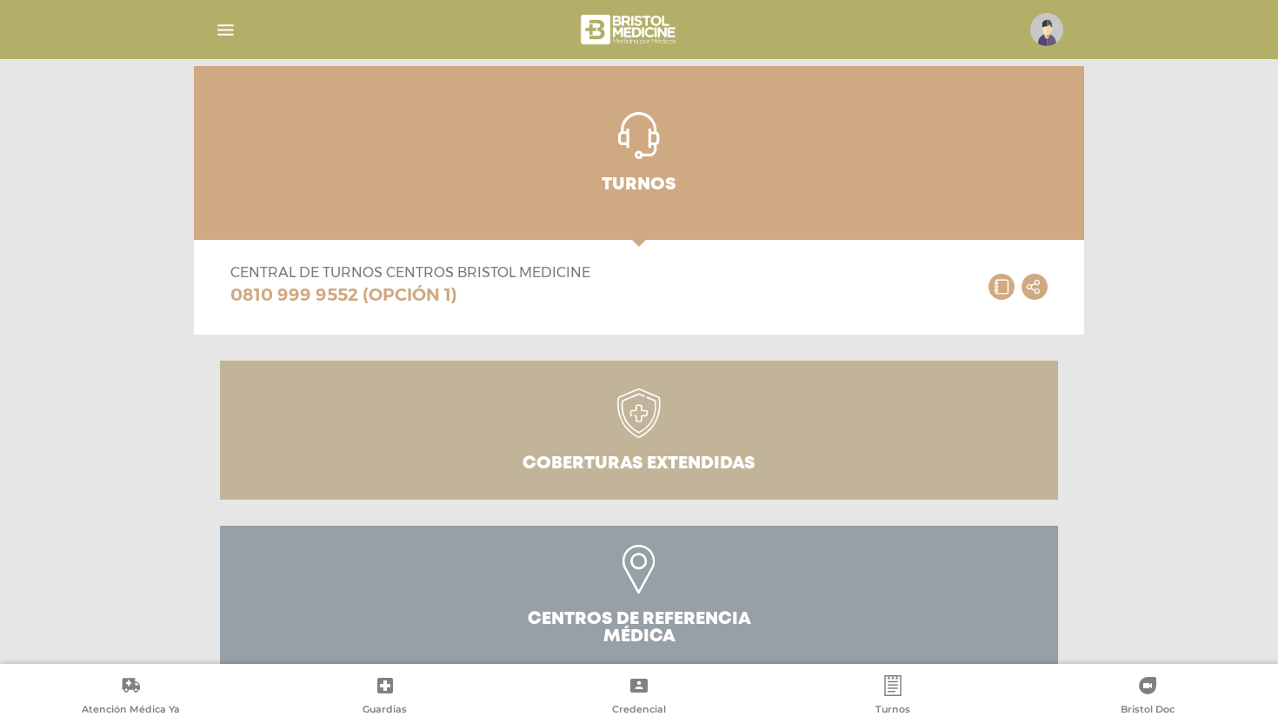
click at [767, 190] on link "Turnos" at bounding box center [639, 153] width 890 height 174
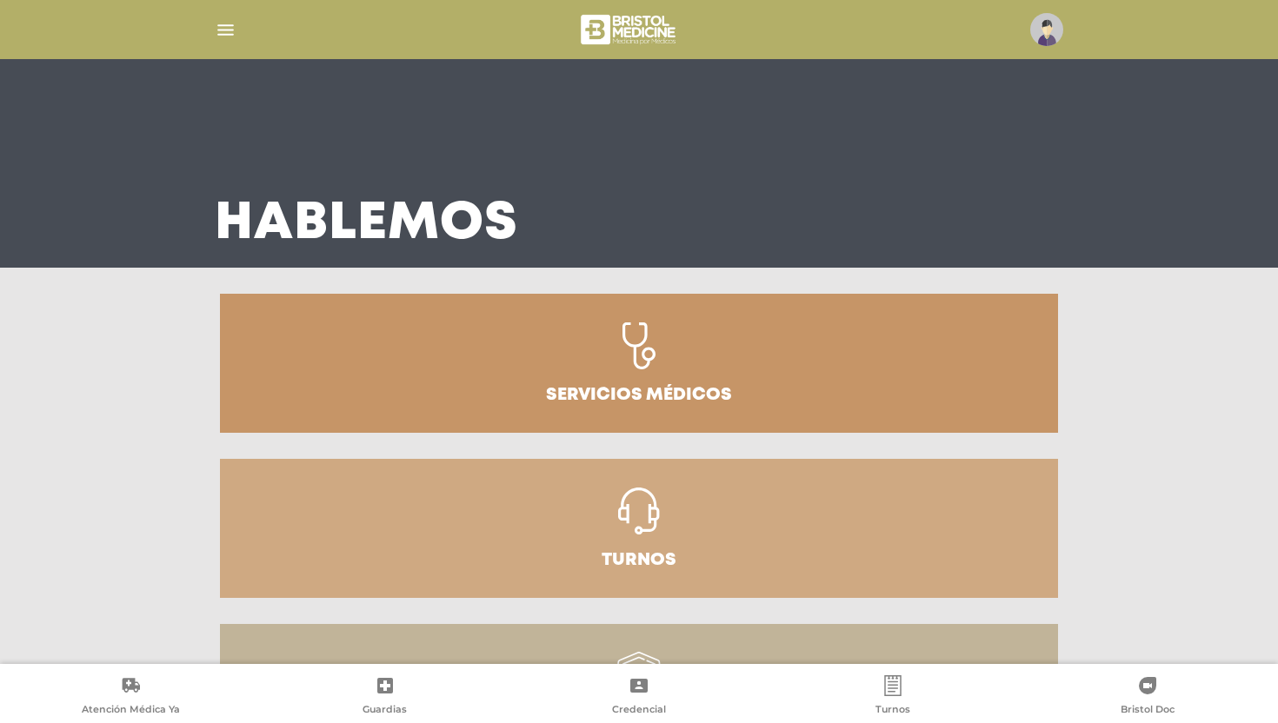
click at [228, 23] on img "button" at bounding box center [226, 30] width 22 height 22
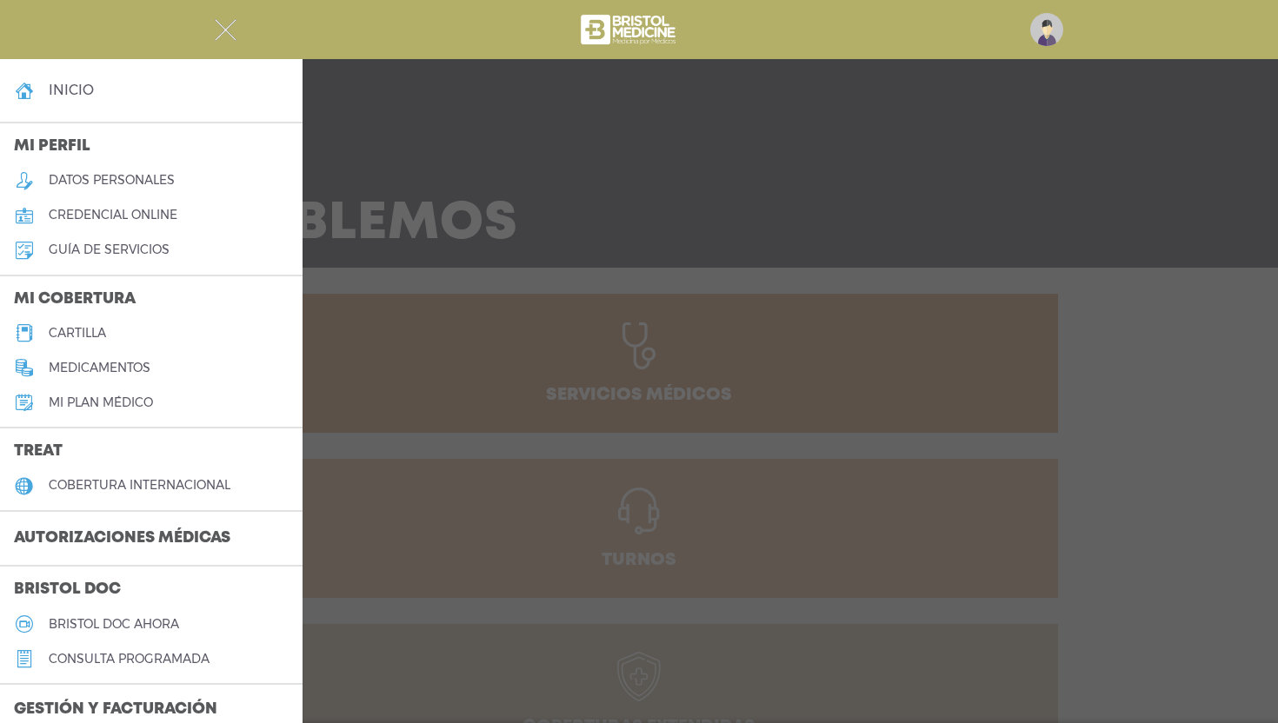
click at [66, 94] on h4 "inicio" at bounding box center [71, 90] width 45 height 17
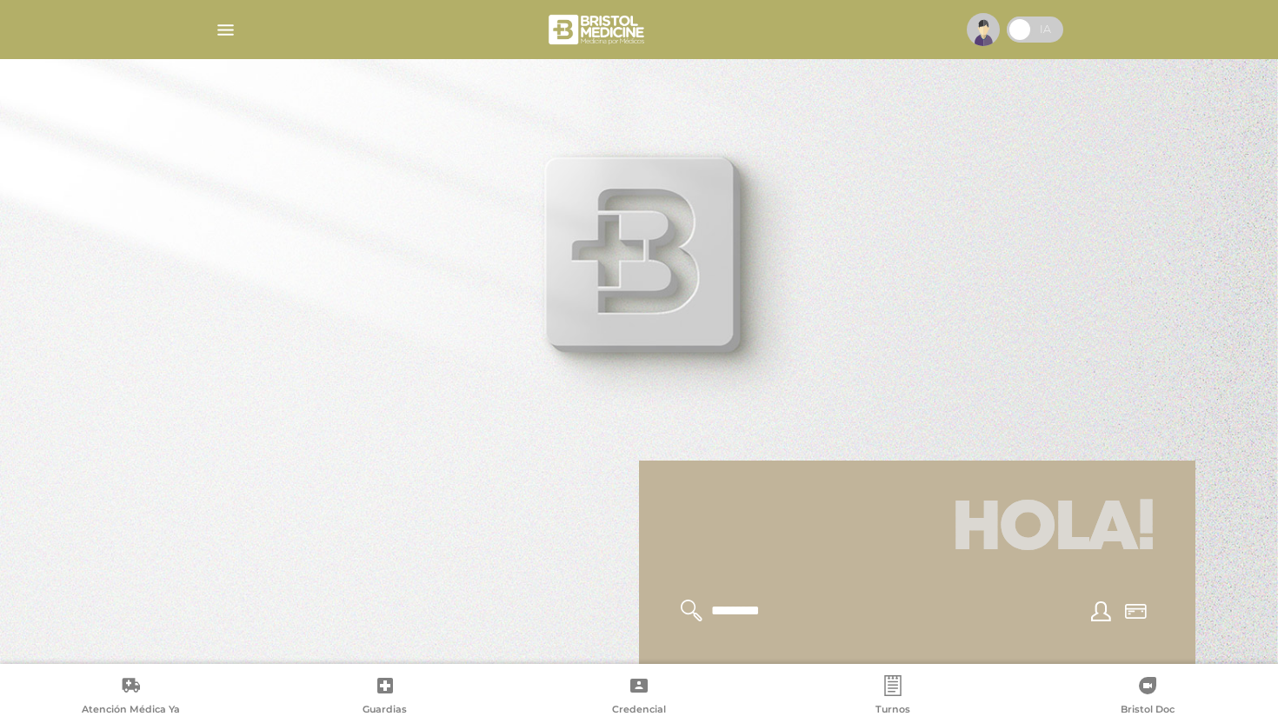
click at [1039, 34] on span at bounding box center [1035, 30] width 57 height 26
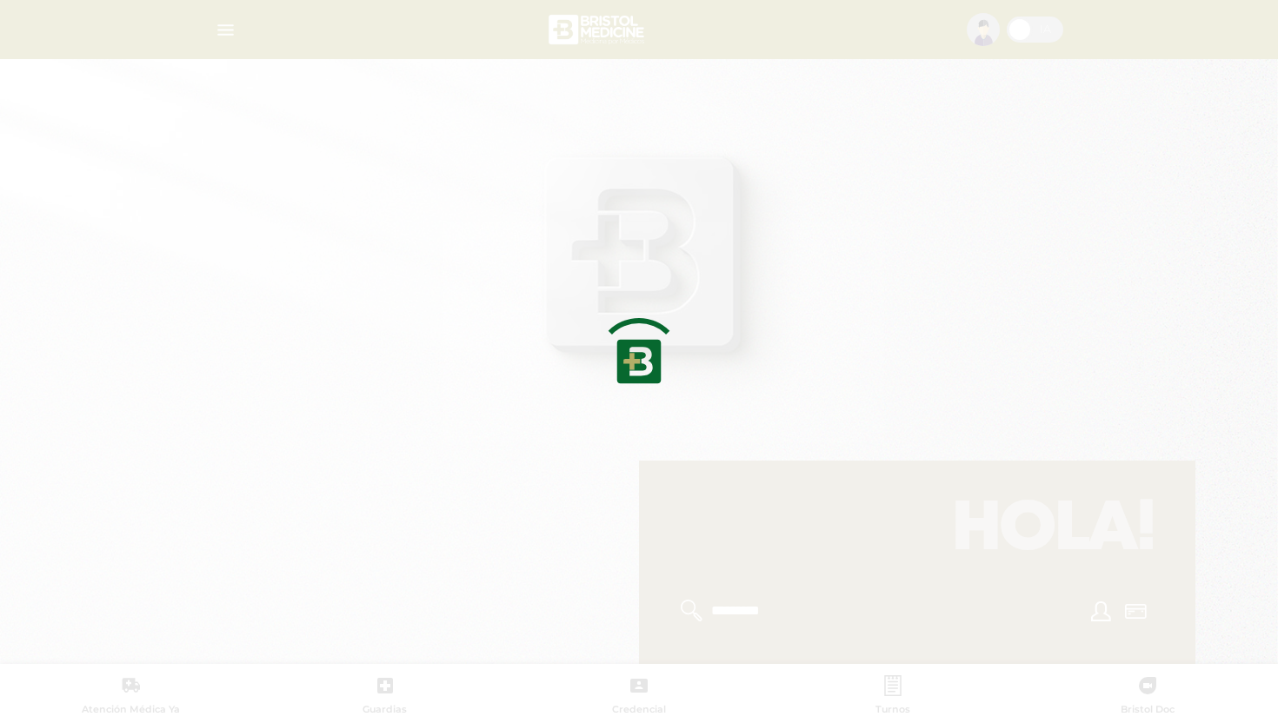
click at [682, 320] on div at bounding box center [639, 361] width 1278 height 723
